Goal: Task Accomplishment & Management: Complete application form

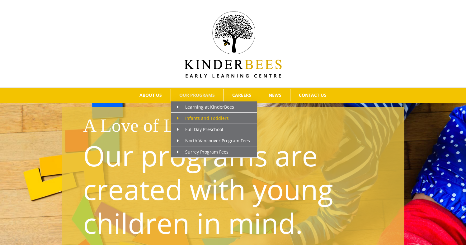
click at [201, 117] on span "Infants and Toddlers" at bounding box center [203, 118] width 52 height 6
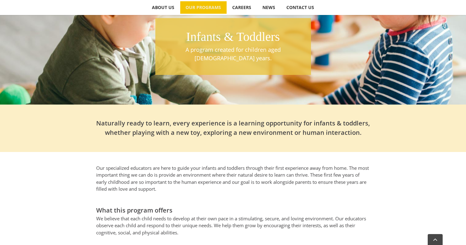
scroll to position [31, 0]
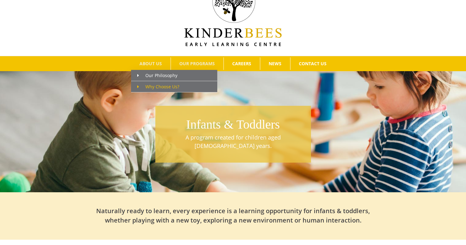
click at [159, 86] on span "Why Choose Us?" at bounding box center [158, 86] width 42 height 6
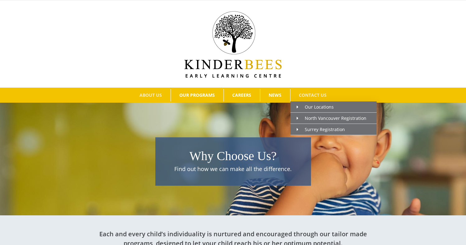
click at [297, 92] on link "CONTACT US" at bounding box center [313, 95] width 45 height 12
click at [308, 117] on span "North Vancouver Registration" at bounding box center [332, 118] width 70 height 6
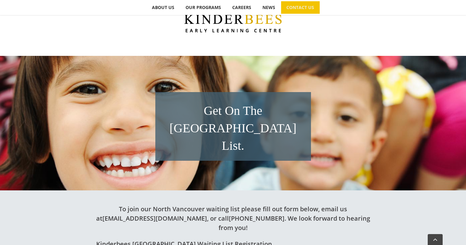
scroll to position [41, 0]
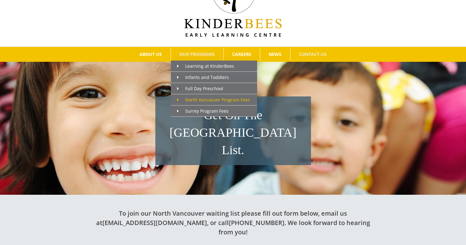
click at [212, 97] on span "North Vancouver Program Fees" at bounding box center [213, 100] width 73 height 6
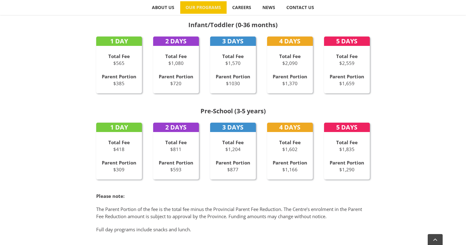
scroll to position [269, 0]
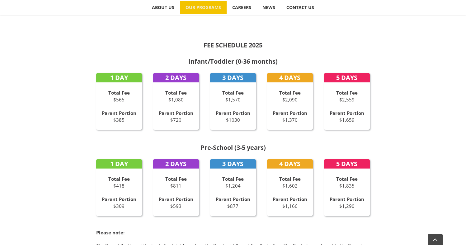
click at [236, 107] on div "Total Fee $1,570 Parent Portion $1030" at bounding box center [233, 106] width 46 height 34
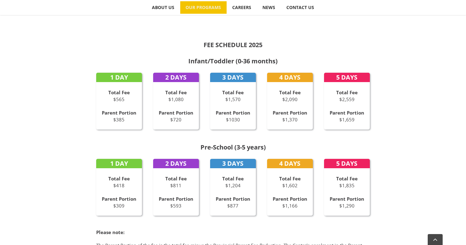
scroll to position [377, 0]
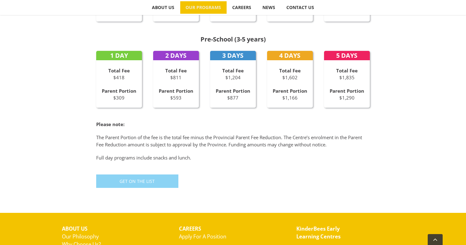
click at [138, 177] on link "Get On The List" at bounding box center [137, 180] width 82 height 13
